Goal: Information Seeking & Learning: Find specific page/section

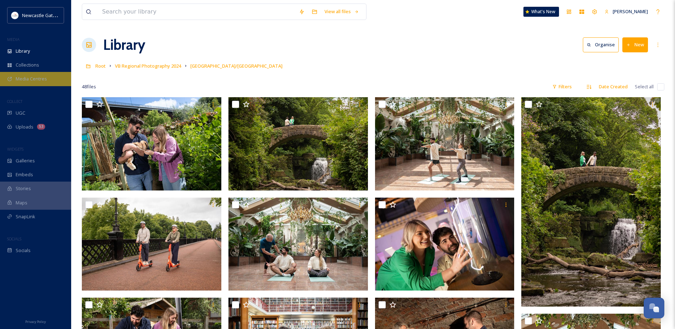
click at [21, 82] on span "Media Centres" at bounding box center [31, 78] width 31 height 7
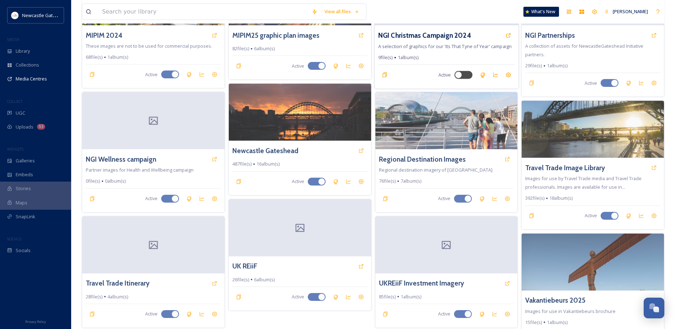
scroll to position [157, 0]
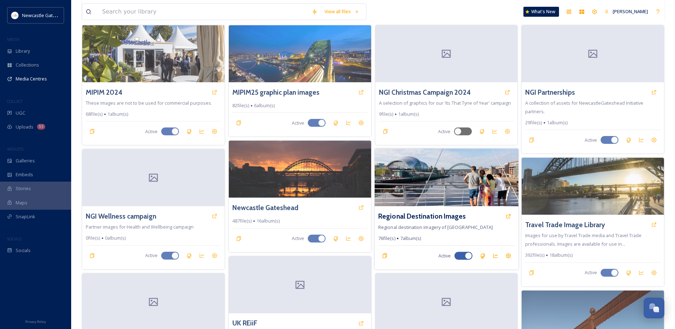
click at [439, 184] on img at bounding box center [447, 178] width 144 height 58
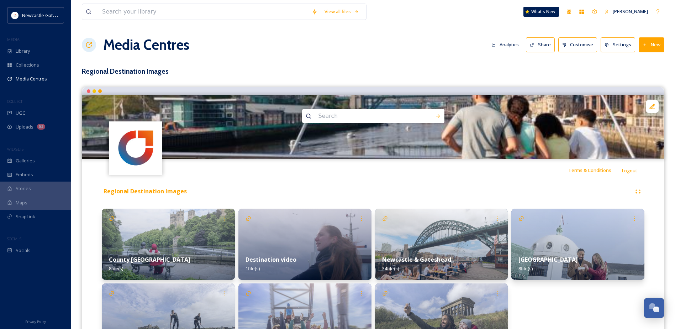
click at [543, 47] on button "Share" at bounding box center [540, 44] width 29 height 15
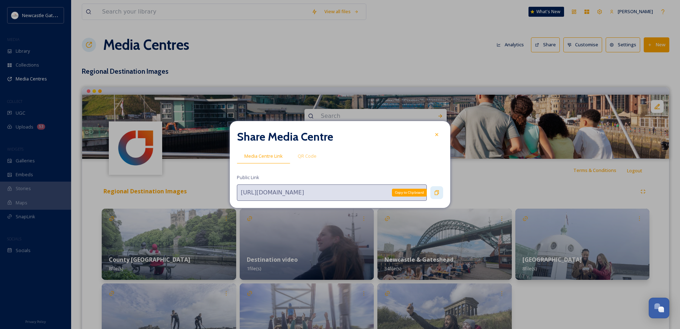
click at [439, 191] on icon at bounding box center [437, 193] width 6 height 6
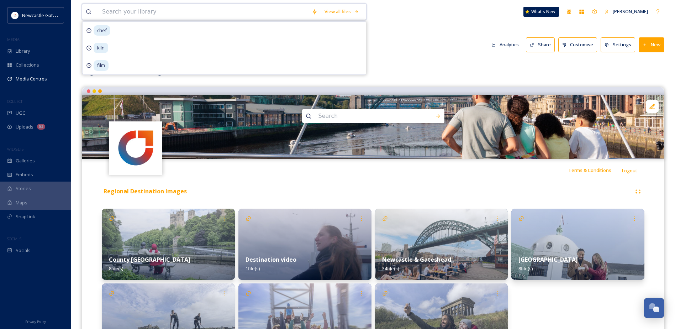
click at [154, 6] on input at bounding box center [204, 12] width 210 height 16
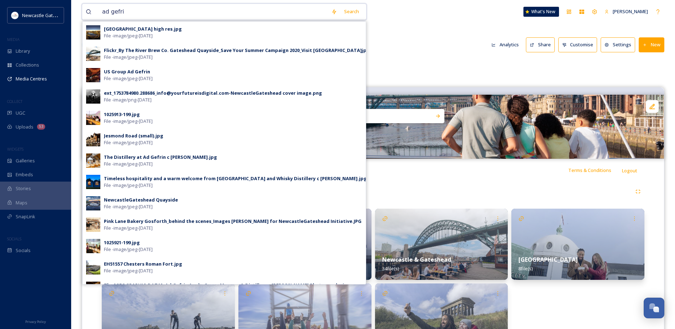
type input "ad gefrin"
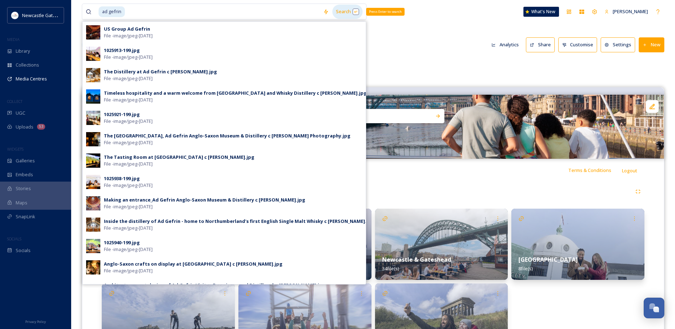
click at [349, 9] on div "Search Press Enter to search" at bounding box center [347, 12] width 30 height 14
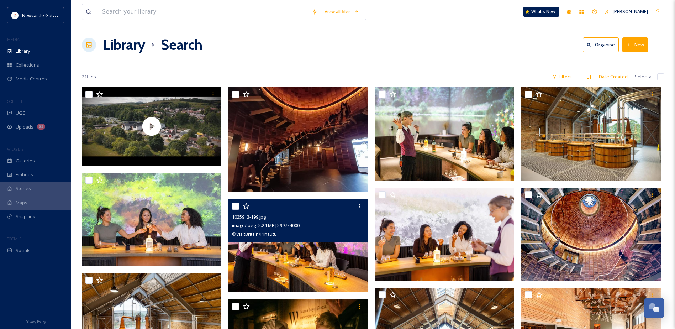
click at [290, 261] on img at bounding box center [298, 245] width 140 height 93
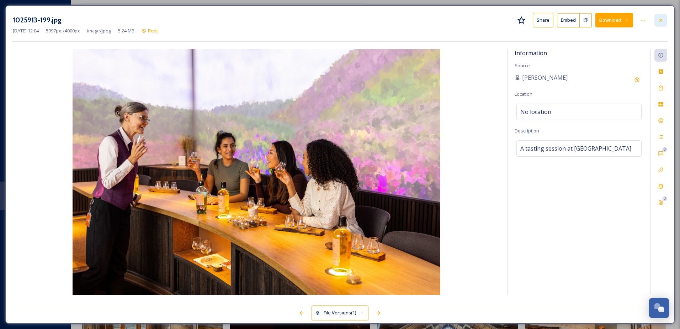
click at [661, 22] on icon at bounding box center [661, 20] width 6 height 6
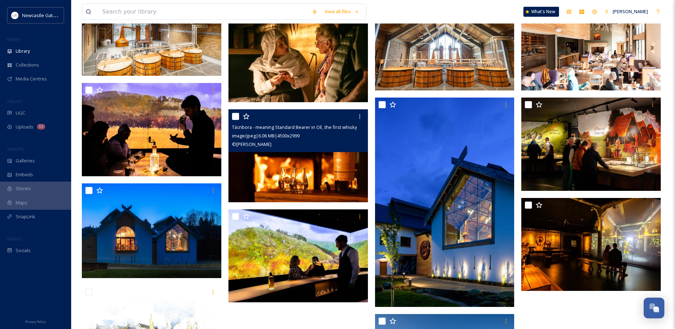
scroll to position [249, 0]
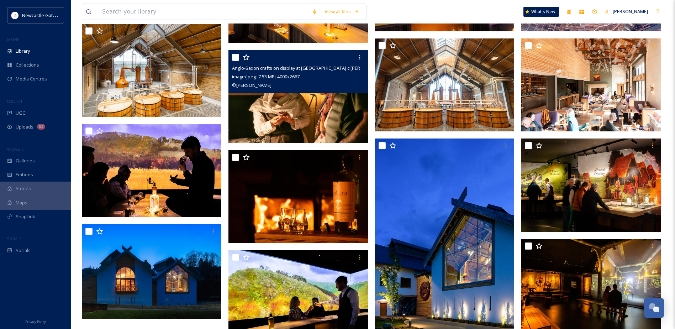
click at [308, 96] on img at bounding box center [298, 96] width 140 height 93
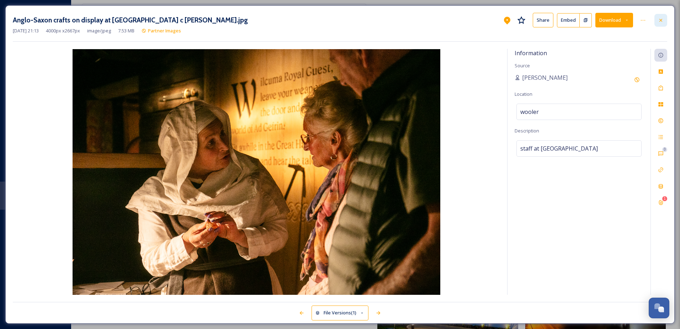
click at [661, 21] on icon at bounding box center [661, 20] width 3 height 3
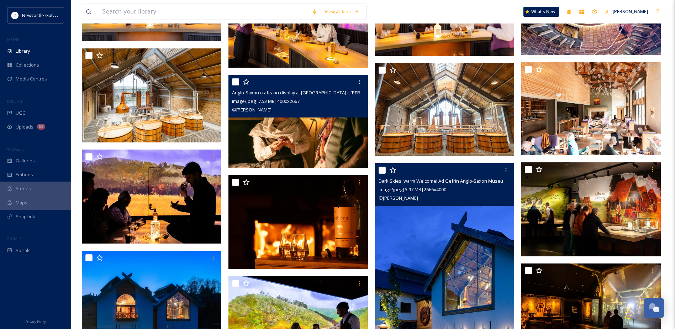
scroll to position [214, 0]
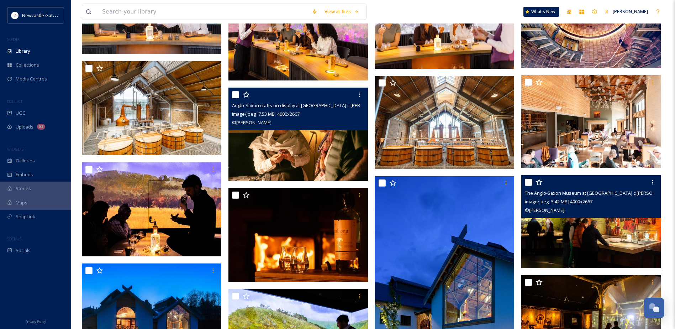
click at [583, 235] on img at bounding box center [591, 221] width 140 height 93
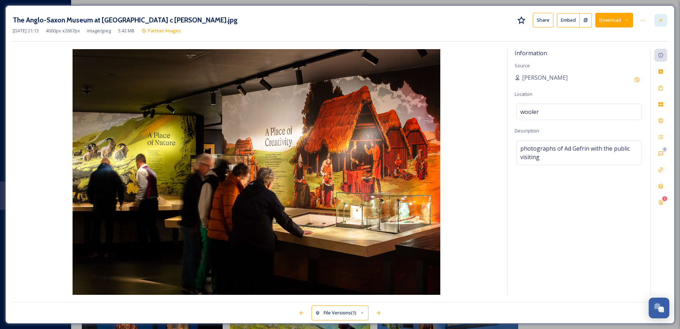
click at [665, 20] on div at bounding box center [661, 20] width 13 height 13
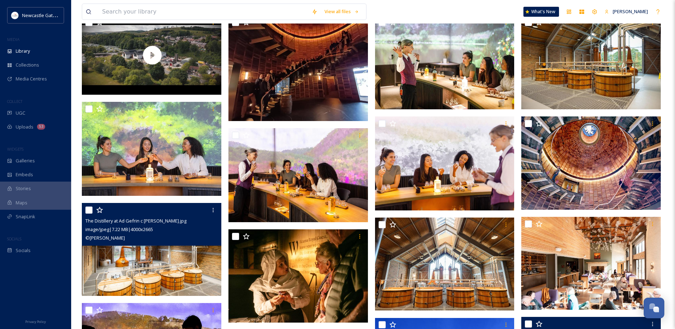
scroll to position [71, 0]
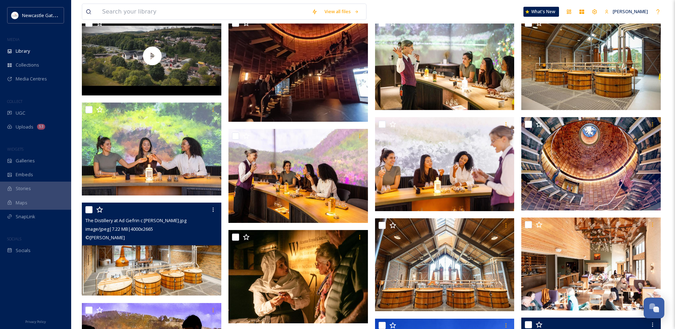
click at [181, 266] on img at bounding box center [152, 249] width 140 height 93
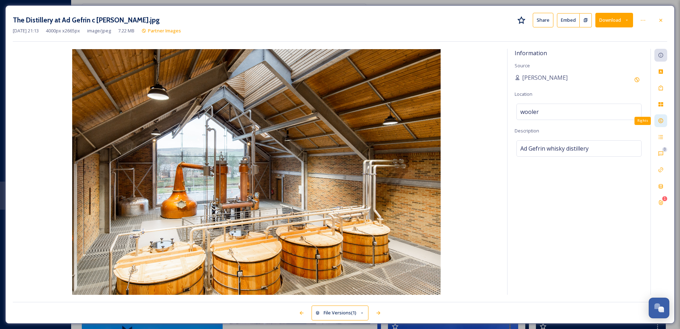
click at [661, 120] on icon at bounding box center [661, 121] width 5 height 5
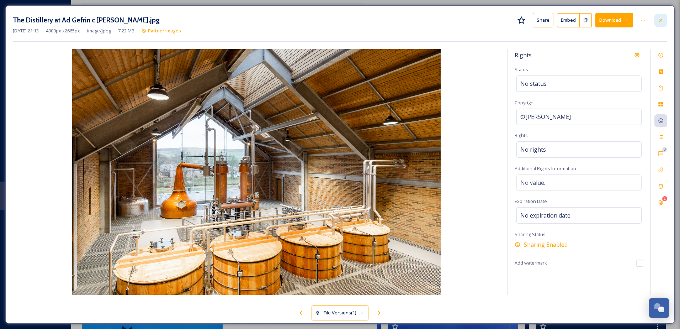
click at [663, 19] on icon at bounding box center [661, 20] width 6 height 6
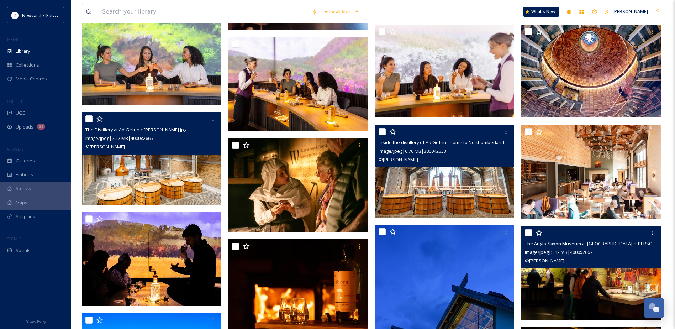
scroll to position [107, 0]
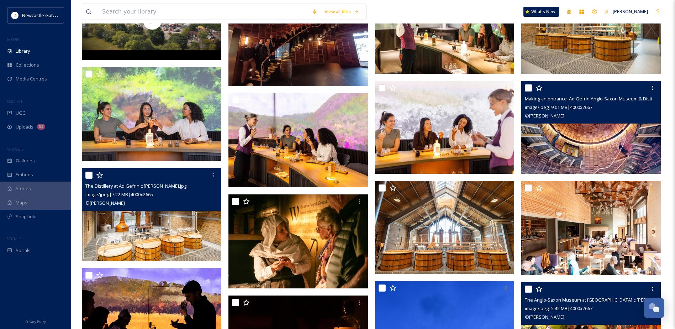
click at [585, 149] on img at bounding box center [591, 127] width 140 height 93
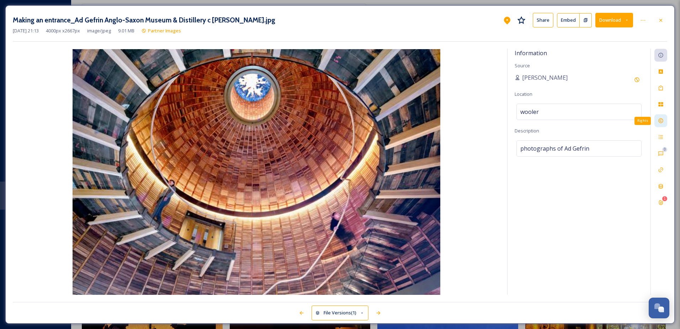
click at [662, 123] on icon at bounding box center [661, 121] width 5 height 5
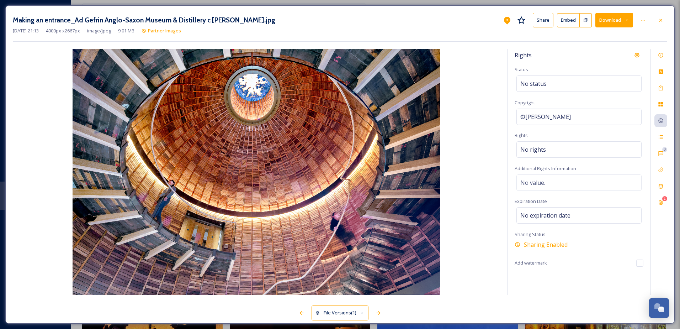
click at [663, 18] on icon at bounding box center [661, 20] width 6 height 6
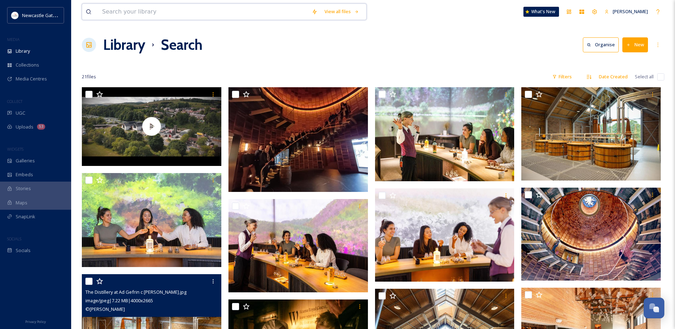
click at [158, 9] on input at bounding box center [204, 12] width 210 height 16
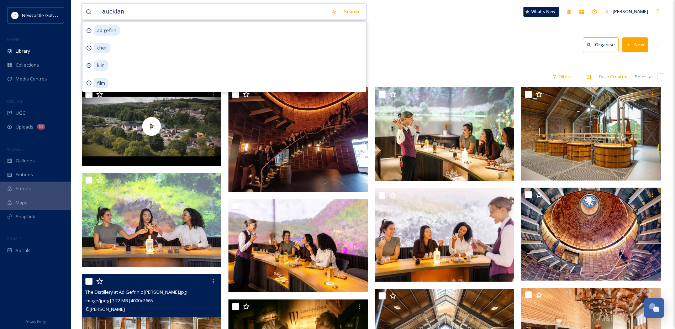
type input "[GEOGRAPHIC_DATA]"
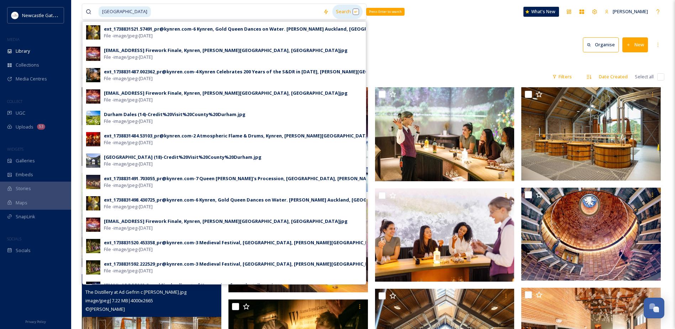
click at [352, 11] on div "Search Press Enter to search" at bounding box center [347, 12] width 30 height 14
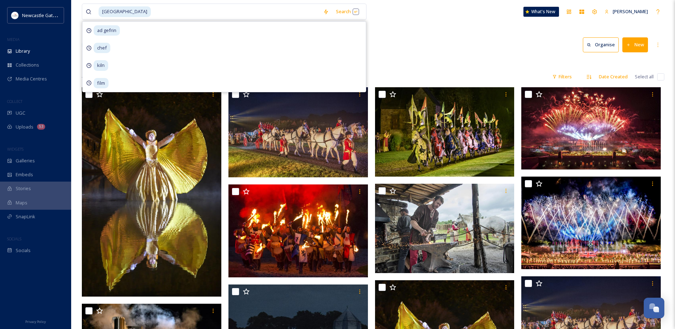
click at [447, 40] on div "Library Search Organise New" at bounding box center [373, 44] width 583 height 21
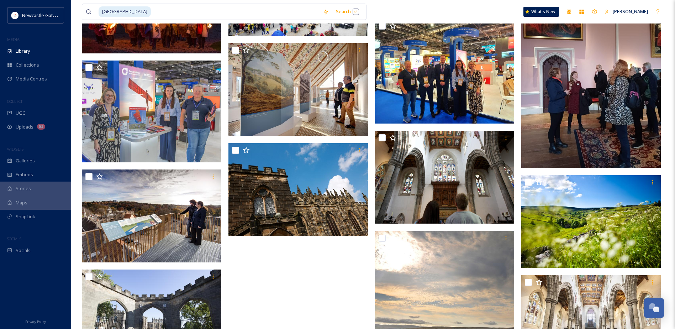
scroll to position [1210, 0]
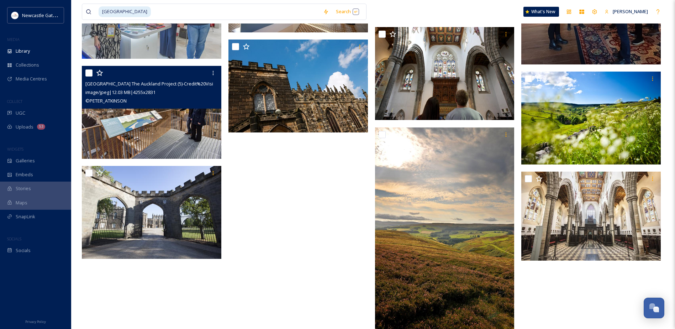
click at [171, 131] on img at bounding box center [152, 112] width 140 height 93
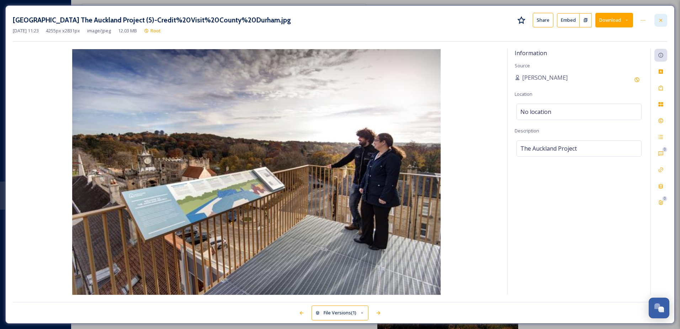
click at [661, 17] on icon at bounding box center [661, 20] width 6 height 6
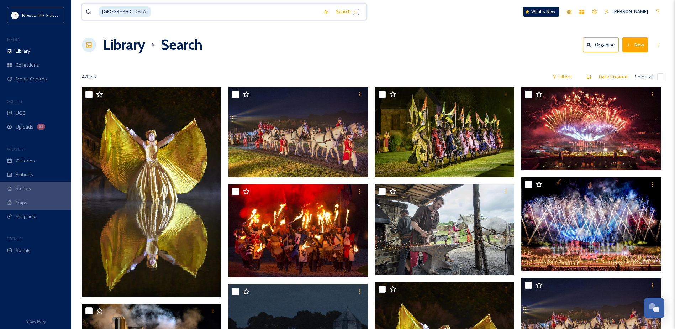
click at [191, 8] on input at bounding box center [236, 12] width 168 height 16
drag, startPoint x: 191, startPoint y: 8, endPoint x: 71, endPoint y: 9, distance: 119.9
type input "a"
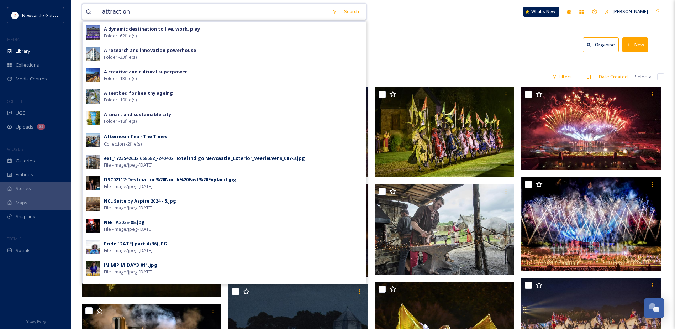
type input "attractions"
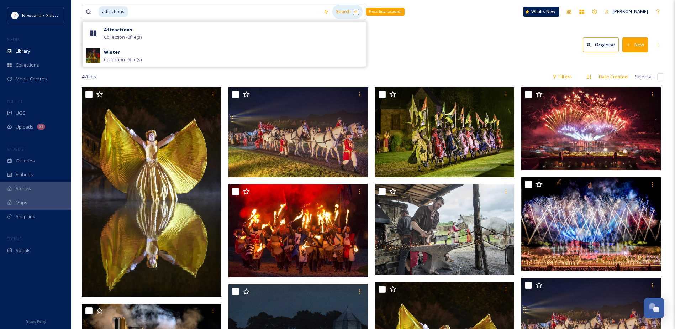
click at [345, 11] on div "Search Press Enter to search" at bounding box center [347, 12] width 30 height 14
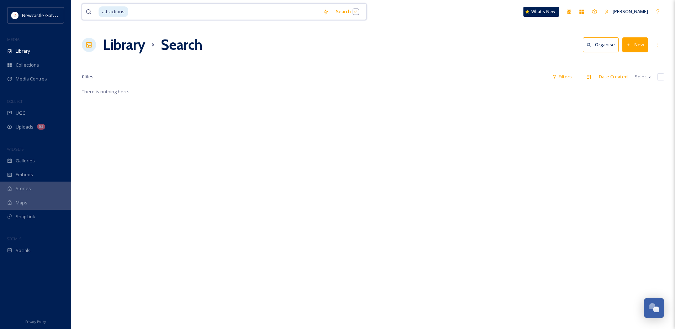
click at [131, 12] on input at bounding box center [224, 12] width 191 height 16
type input "a"
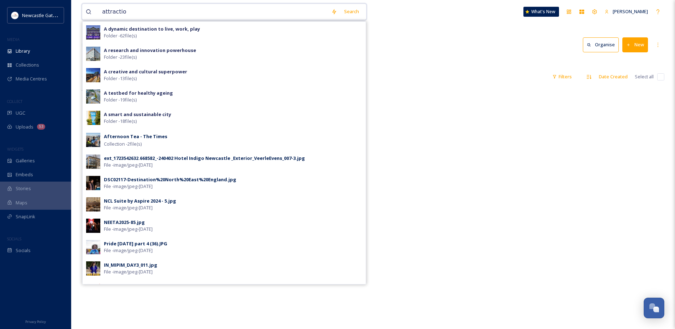
type input "attraction"
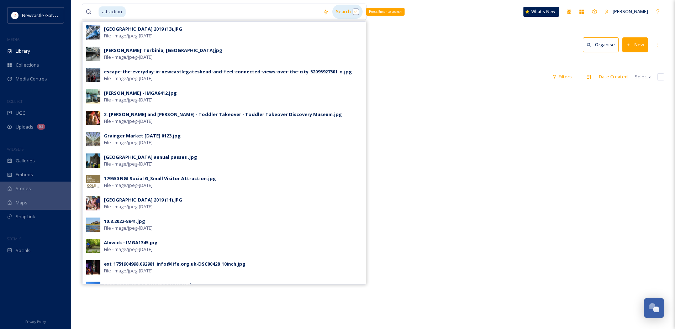
click at [350, 12] on div "Search Press Enter to search" at bounding box center [347, 12] width 30 height 14
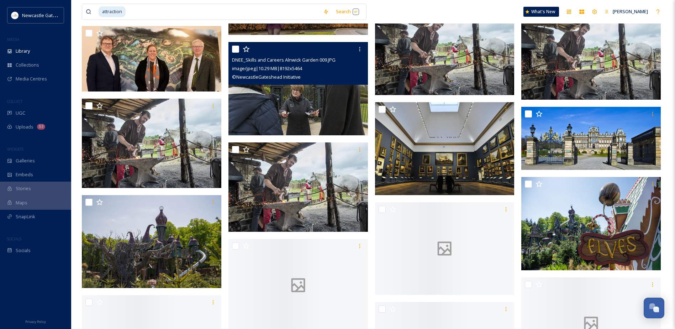
scroll to position [463, 0]
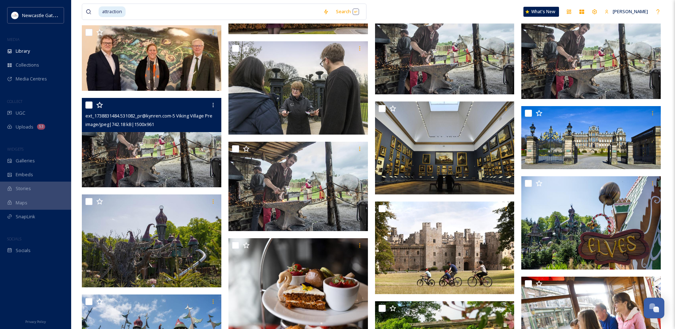
click at [163, 159] on img at bounding box center [152, 142] width 140 height 89
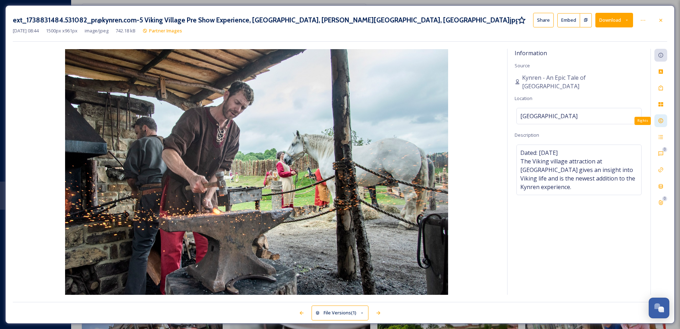
click at [660, 119] on icon at bounding box center [661, 121] width 5 height 5
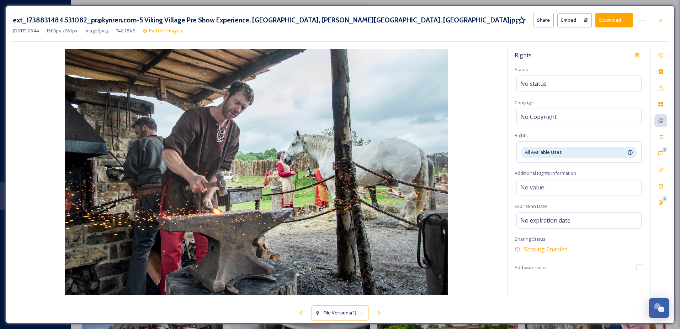
click at [541, 22] on button "Share" at bounding box center [543, 20] width 21 height 15
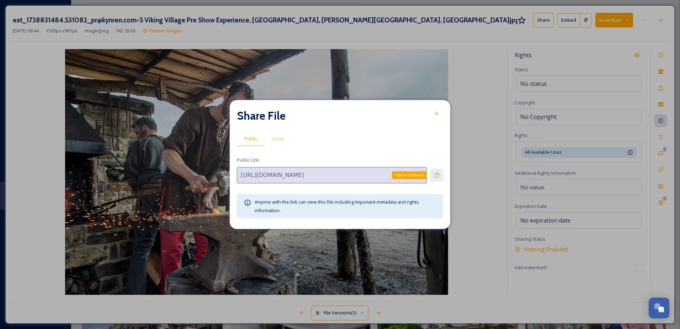
click at [436, 174] on icon at bounding box center [437, 175] width 4 height 5
click at [437, 114] on icon at bounding box center [437, 114] width 6 height 6
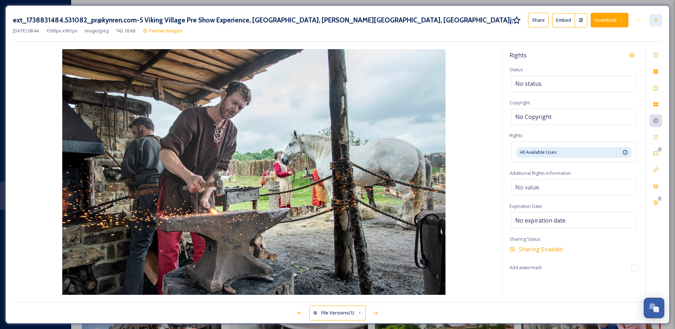
click at [656, 21] on icon at bounding box center [656, 20] width 6 height 6
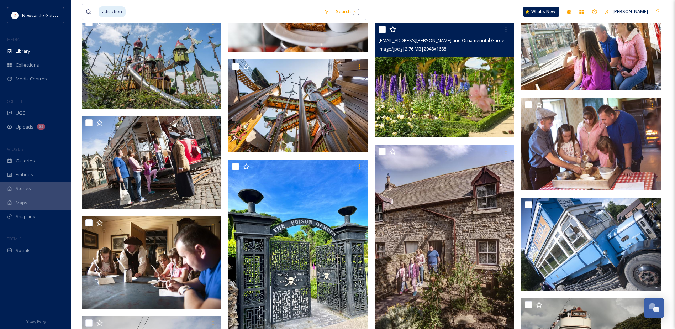
scroll to position [747, 0]
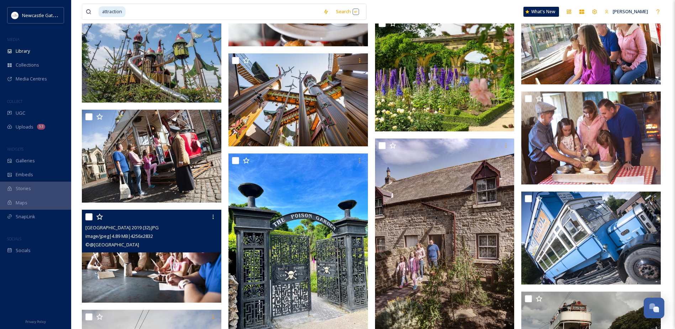
click at [142, 275] on img at bounding box center [152, 256] width 140 height 93
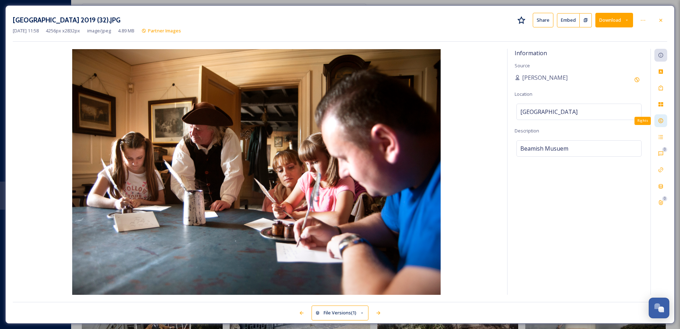
click at [662, 118] on icon at bounding box center [661, 121] width 6 height 6
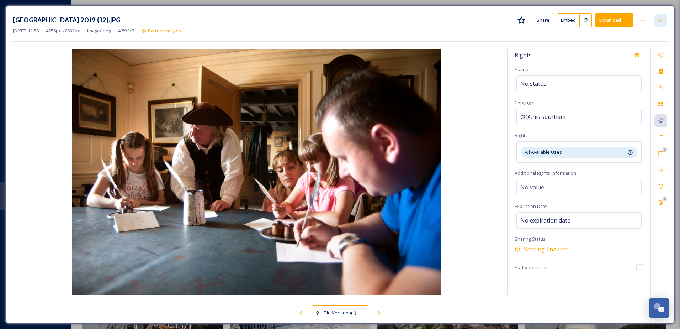
click at [660, 20] on icon at bounding box center [661, 20] width 6 height 6
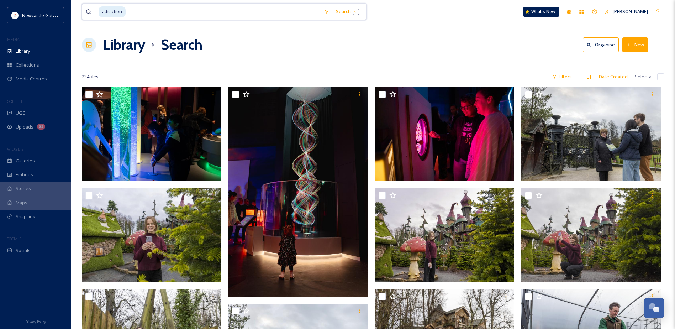
drag, startPoint x: 134, startPoint y: 10, endPoint x: 101, endPoint y: 7, distance: 32.8
click at [101, 7] on div "attraction" at bounding box center [209, 12] width 221 height 16
type input "a"
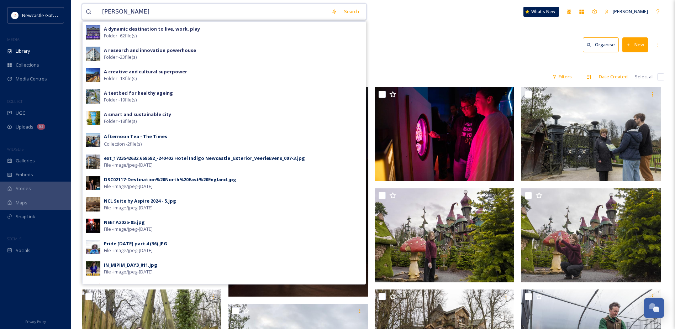
type input "beamish"
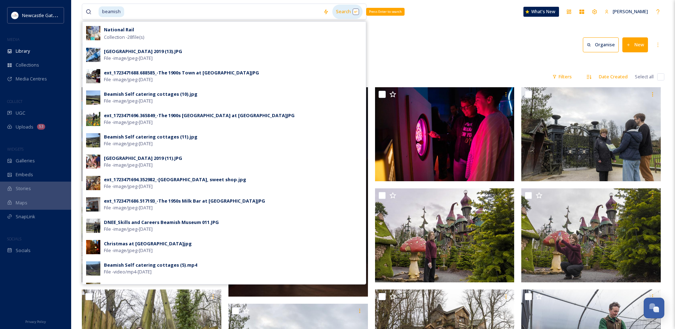
click at [342, 14] on div "Search Press Enter to search" at bounding box center [347, 12] width 30 height 14
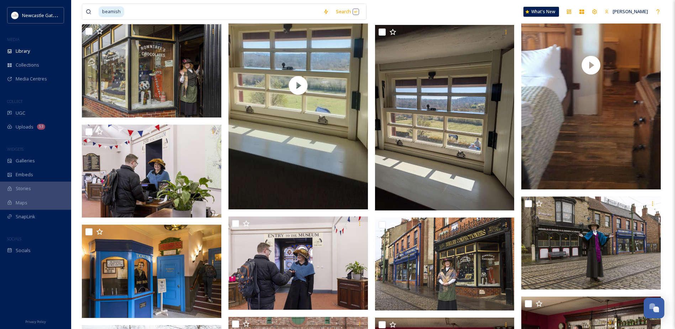
scroll to position [1637, 0]
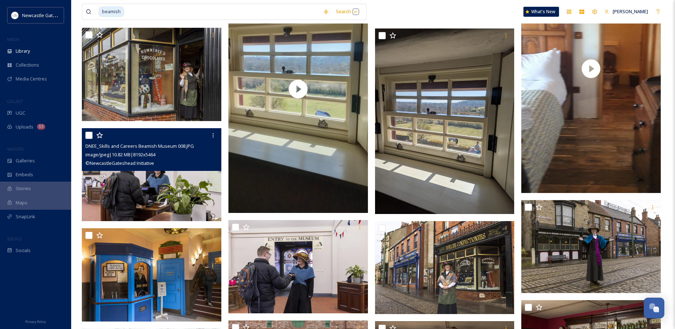
click at [176, 205] on img at bounding box center [152, 174] width 140 height 93
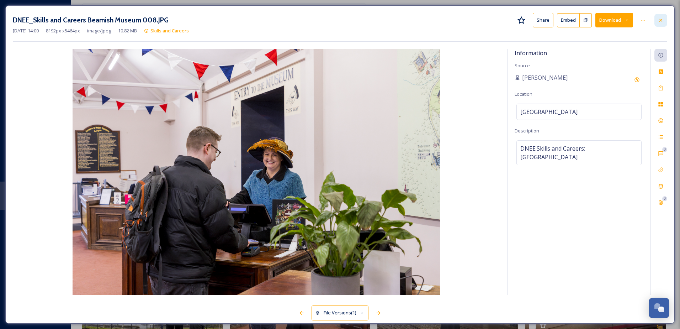
click at [663, 19] on icon at bounding box center [661, 20] width 6 height 6
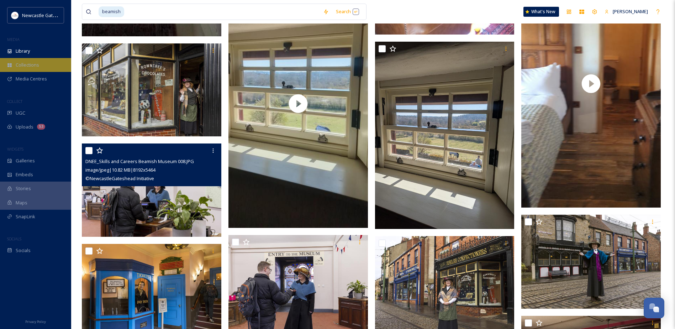
click at [21, 67] on span "Collections" at bounding box center [27, 65] width 23 height 7
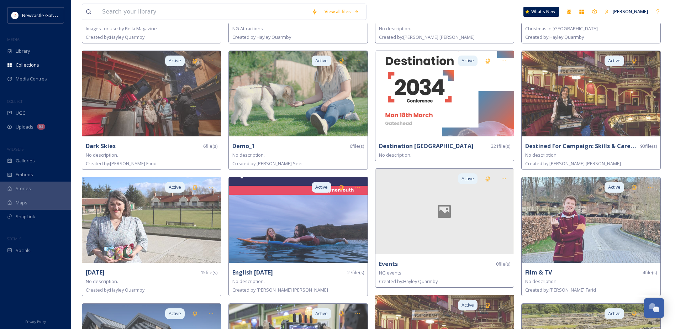
scroll to position [285, 0]
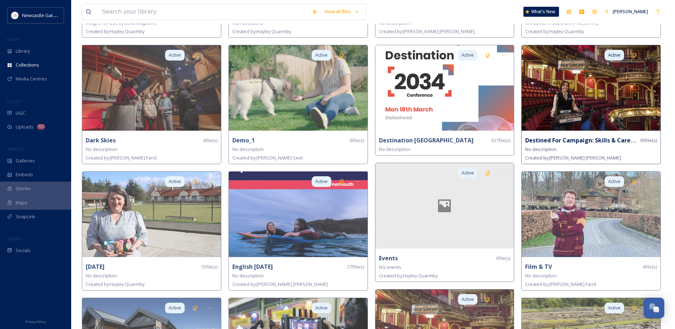
click at [578, 110] on img at bounding box center [591, 87] width 139 height 85
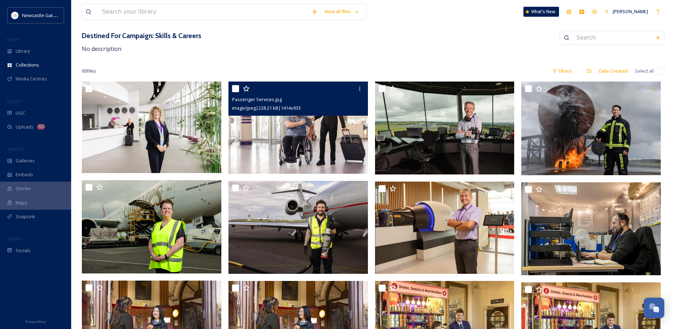
scroll to position [178, 0]
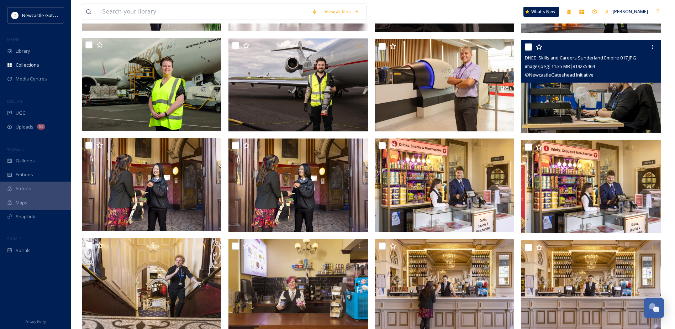
click at [567, 95] on img at bounding box center [591, 86] width 140 height 93
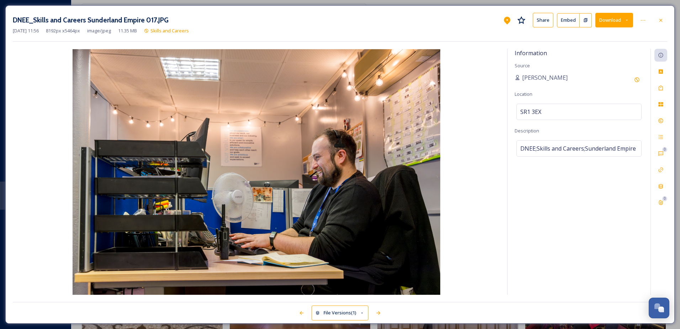
click at [539, 22] on button "Share" at bounding box center [543, 20] width 21 height 15
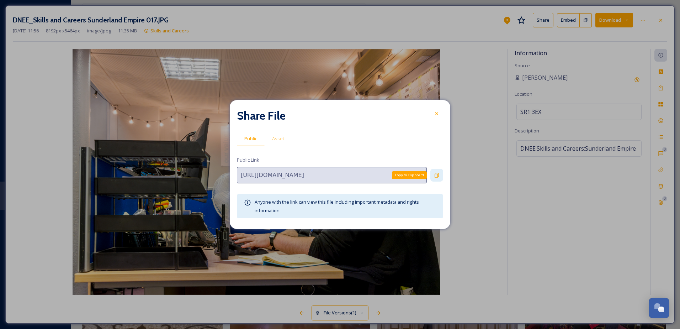
click at [437, 172] on icon at bounding box center [437, 175] width 6 height 6
click at [438, 114] on icon at bounding box center [437, 114] width 6 height 6
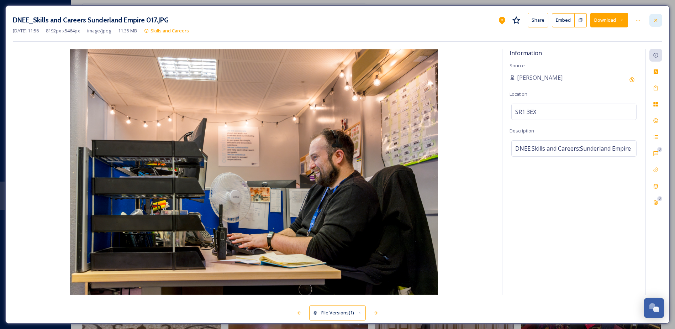
click at [658, 20] on icon at bounding box center [656, 20] width 6 height 6
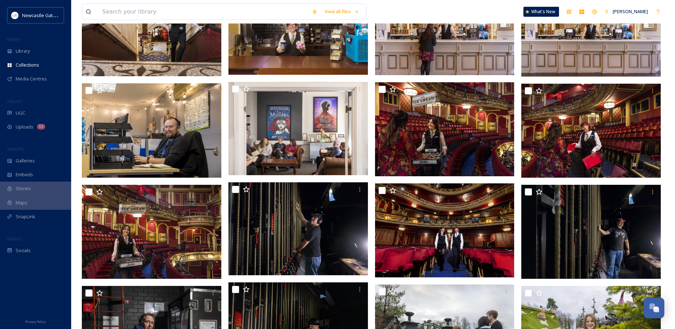
scroll to position [409, 0]
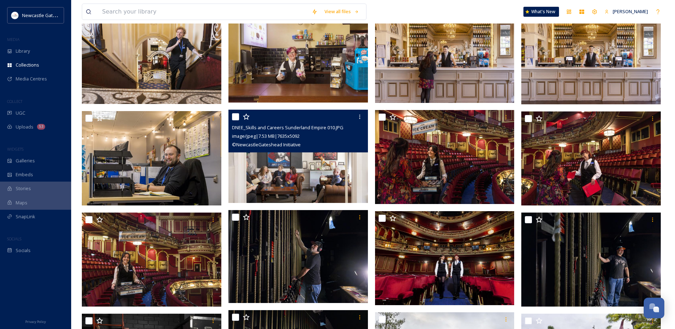
click at [282, 172] on img at bounding box center [298, 156] width 140 height 93
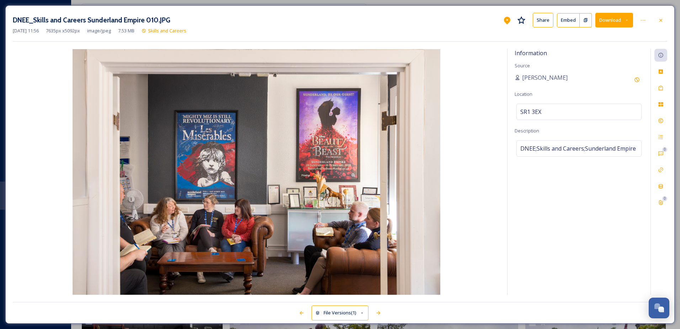
click at [545, 22] on button "Share" at bounding box center [543, 20] width 21 height 15
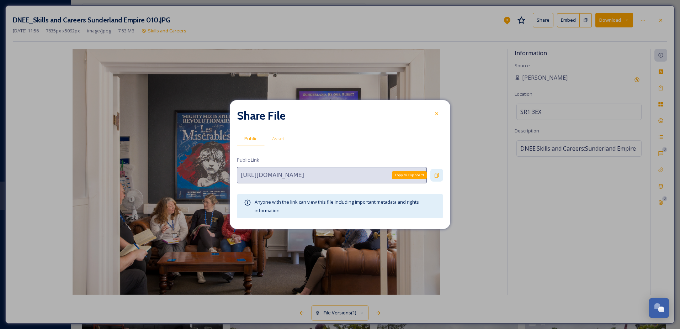
click at [437, 173] on icon at bounding box center [437, 175] width 6 height 6
click at [436, 112] on icon at bounding box center [437, 114] width 6 height 6
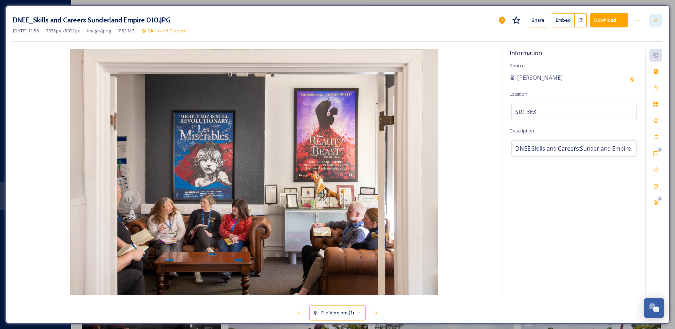
click at [654, 19] on icon at bounding box center [656, 20] width 6 height 6
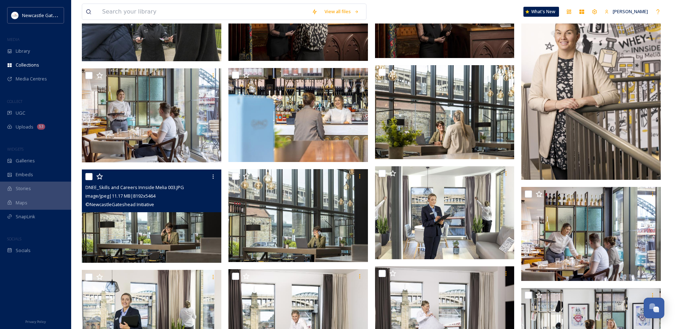
scroll to position [1032, 0]
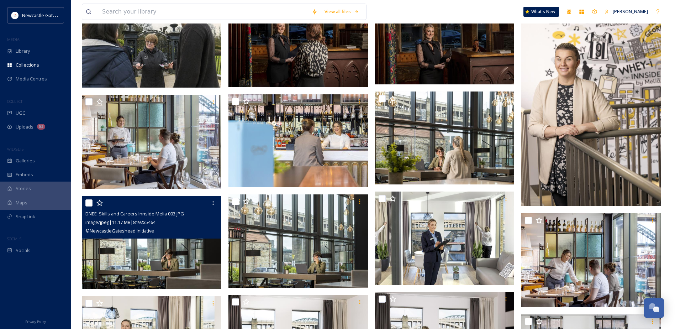
click at [173, 266] on img at bounding box center [152, 242] width 140 height 93
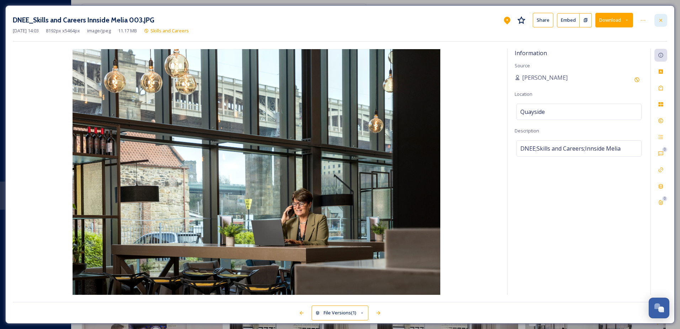
click at [661, 18] on icon at bounding box center [661, 20] width 6 height 6
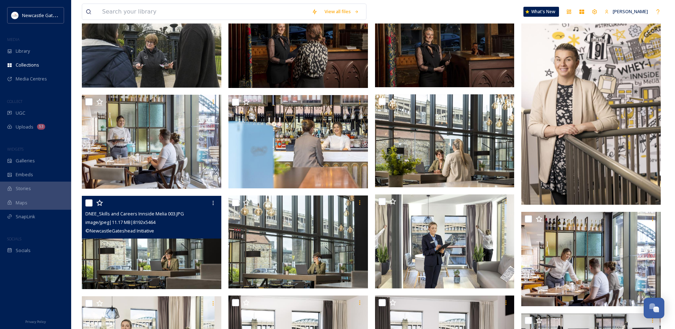
click at [308, 264] on img at bounding box center [298, 241] width 140 height 93
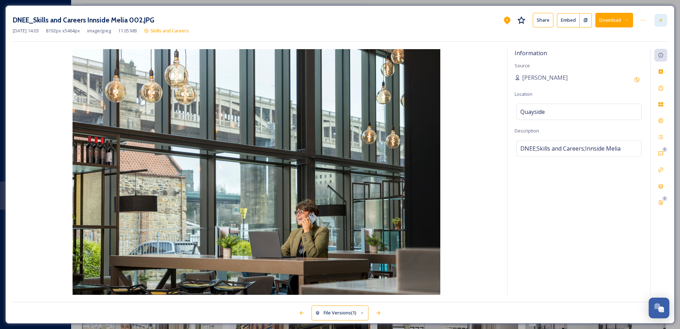
click at [663, 19] on icon at bounding box center [661, 20] width 6 height 6
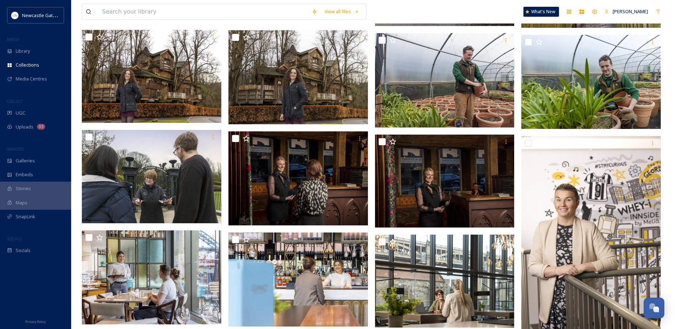
scroll to position [1032, 0]
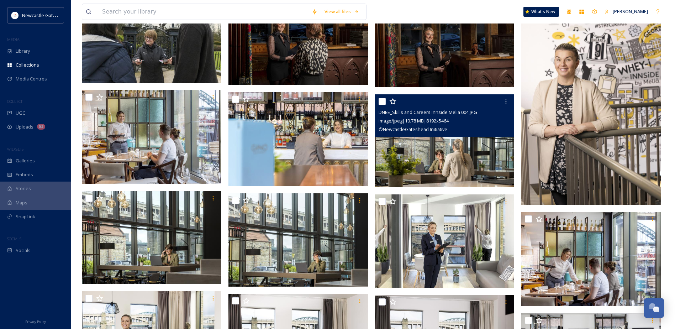
click at [459, 160] on img at bounding box center [445, 140] width 140 height 93
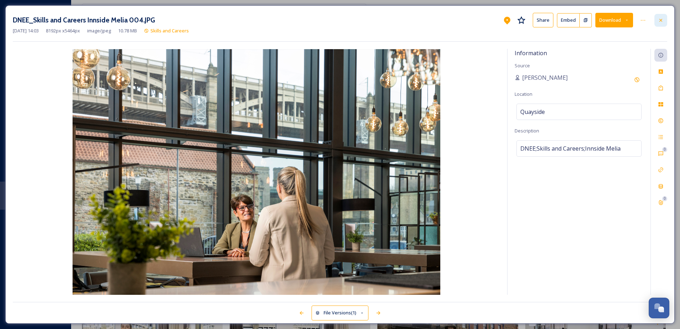
click at [659, 16] on div at bounding box center [661, 20] width 13 height 13
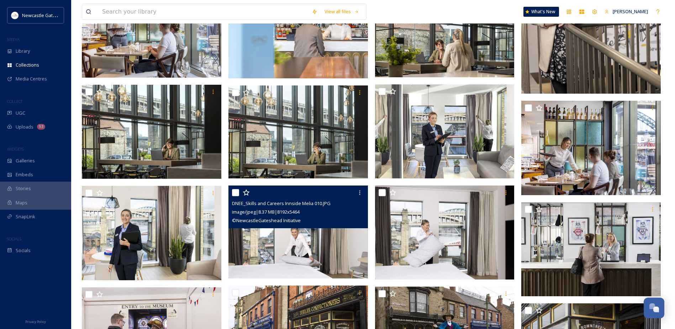
scroll to position [1103, 0]
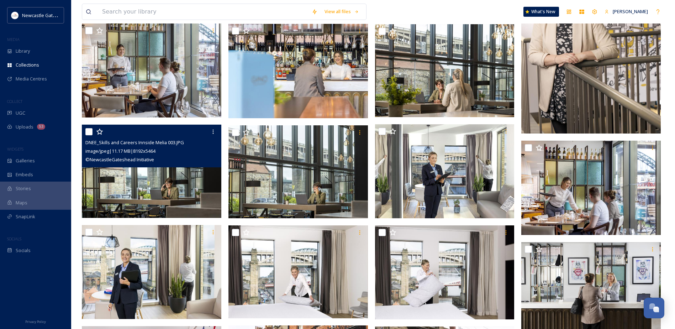
click at [153, 196] on img at bounding box center [152, 171] width 140 height 93
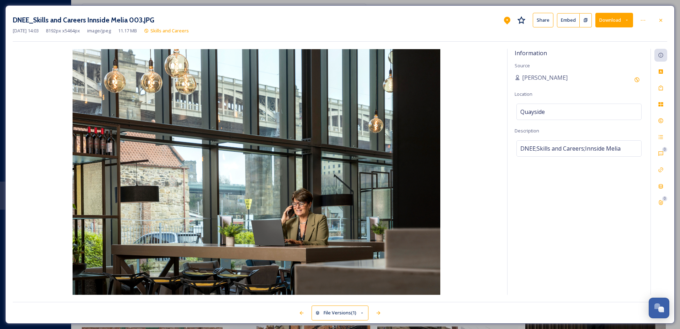
click at [541, 20] on button "Share" at bounding box center [543, 20] width 21 height 15
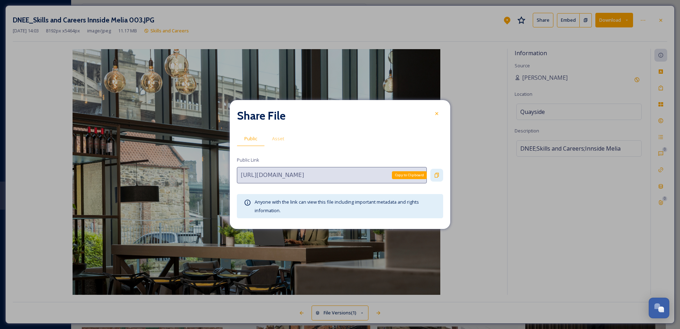
click at [436, 174] on icon at bounding box center [437, 175] width 6 height 6
click at [440, 114] on icon at bounding box center [437, 114] width 6 height 6
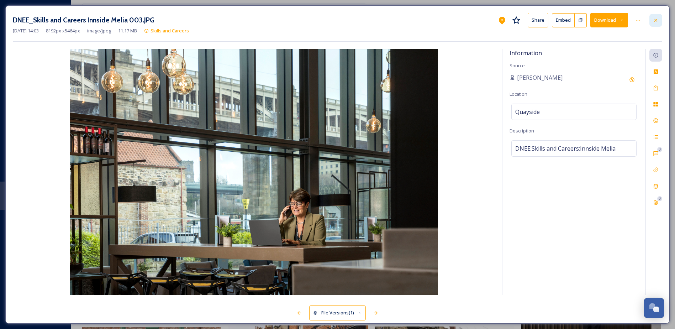
click at [661, 19] on div at bounding box center [656, 20] width 13 height 13
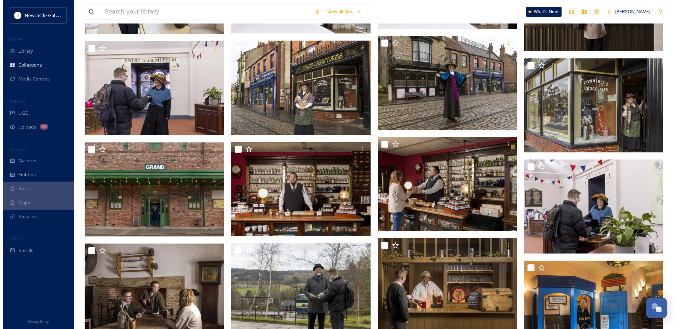
scroll to position [1637, 0]
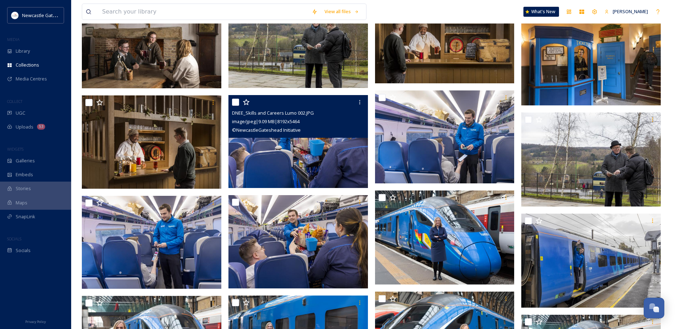
click at [295, 156] on img at bounding box center [298, 141] width 140 height 93
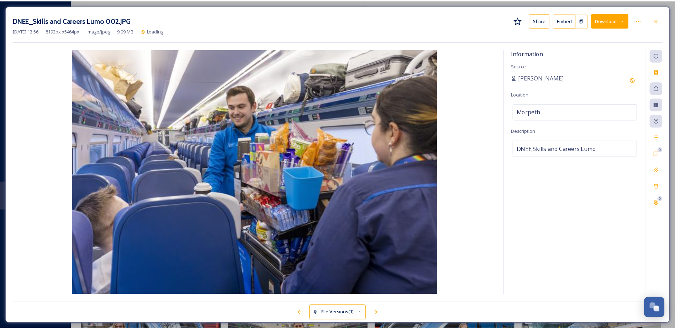
scroll to position [1638, 0]
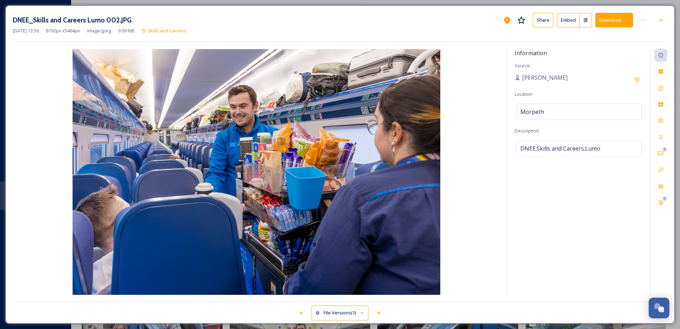
click at [538, 22] on button "Share" at bounding box center [543, 20] width 21 height 15
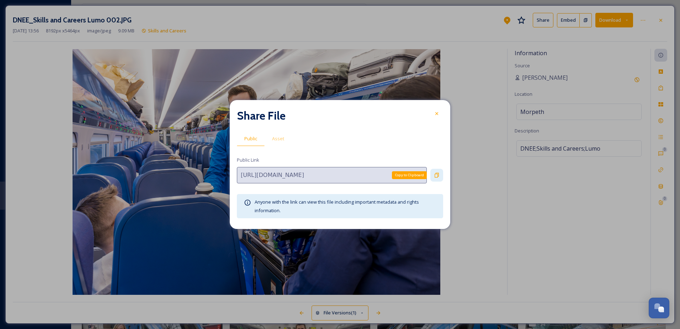
click at [434, 174] on div "Copy to Clipboard" at bounding box center [437, 175] width 13 height 13
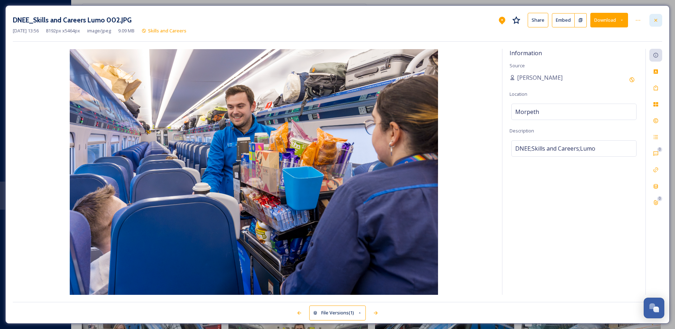
click at [662, 21] on div at bounding box center [656, 20] width 13 height 13
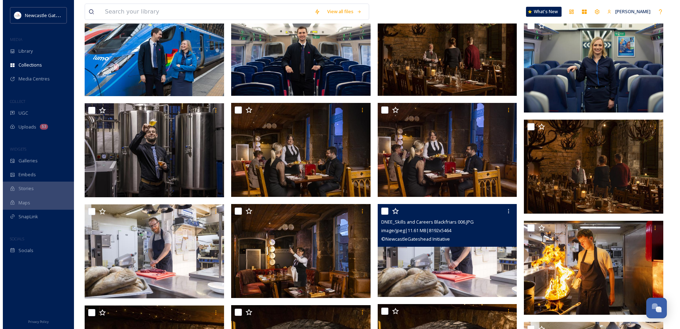
scroll to position [1959, 0]
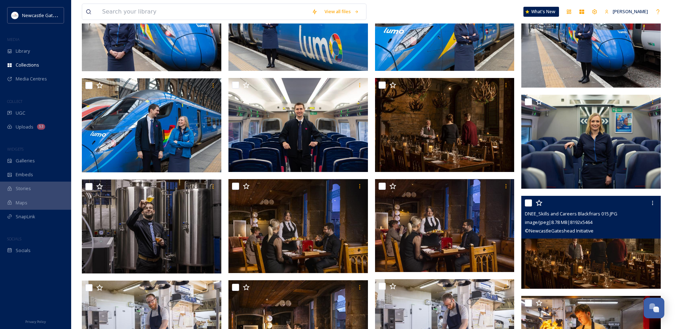
click at [592, 255] on img at bounding box center [591, 242] width 140 height 93
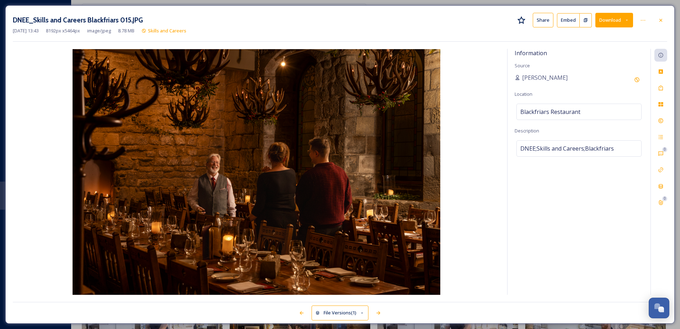
click at [542, 17] on button "Share" at bounding box center [543, 20] width 21 height 15
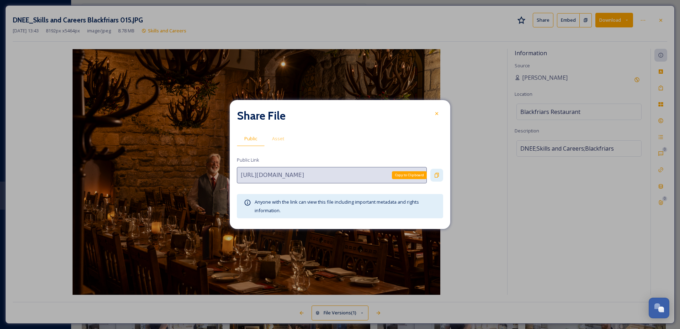
click at [438, 173] on icon at bounding box center [437, 175] width 6 height 6
